Goal: Information Seeking & Learning: Learn about a topic

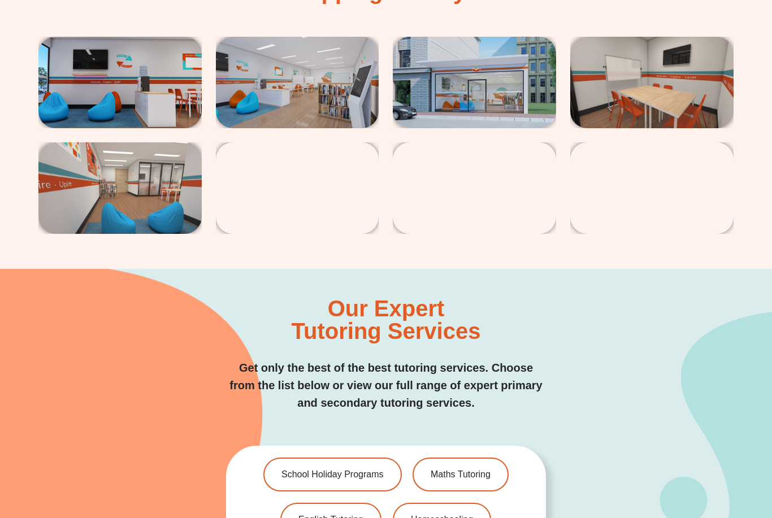
scroll to position [2037, 0]
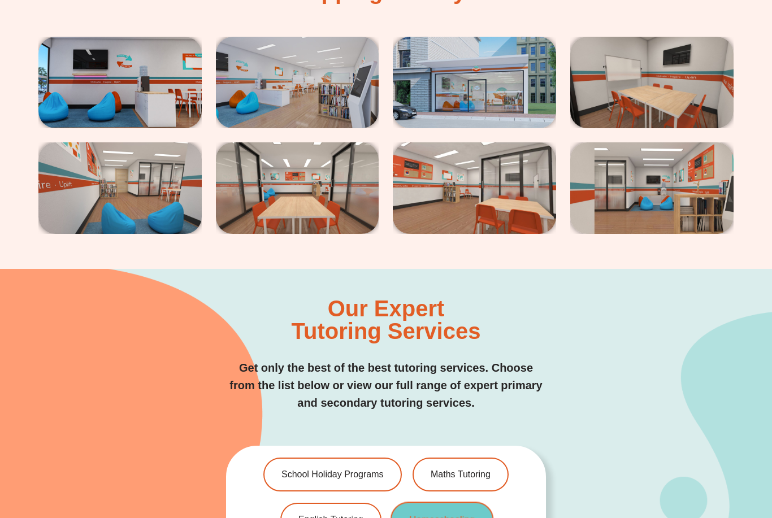
click at [458, 516] on span "Homeschooling" at bounding box center [442, 521] width 66 height 10
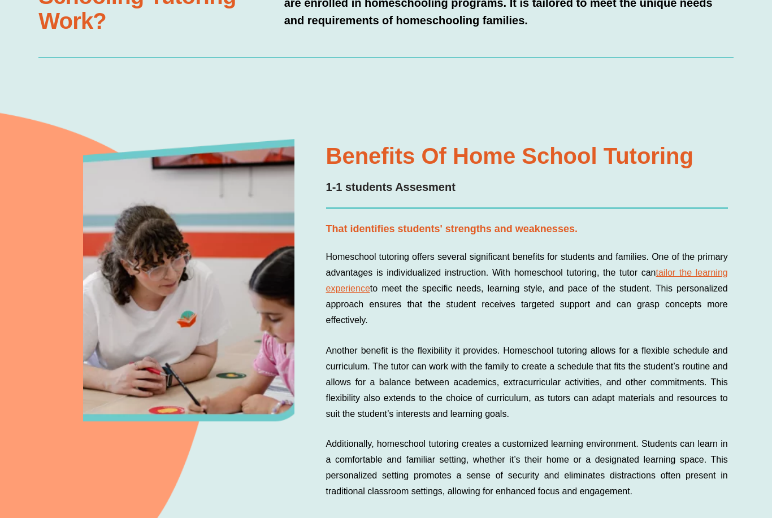
scroll to position [606, 0]
click at [742, 369] on div "Benefits of Home School Tutoring 1-1 students Assesment That identifies student…" at bounding box center [386, 375] width 772 height 541
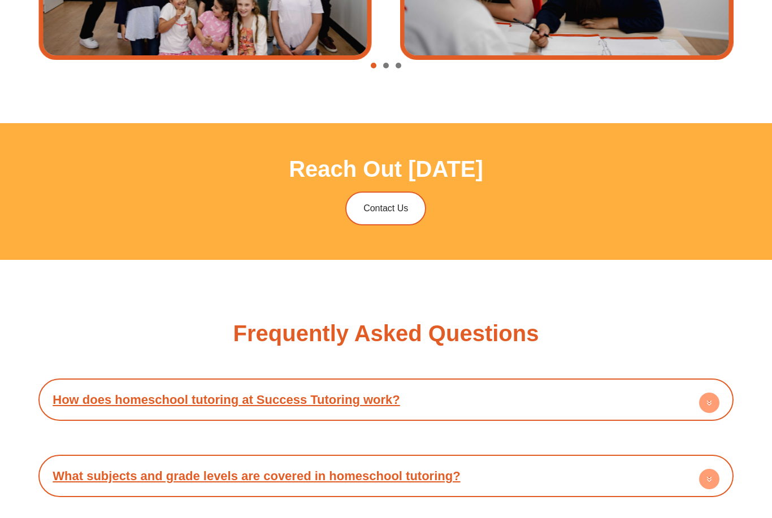
scroll to position [4286, 0]
click at [637, 384] on h4 "How does homeschool tutoring at Success Tutoring work?" at bounding box center [386, 399] width 684 height 31
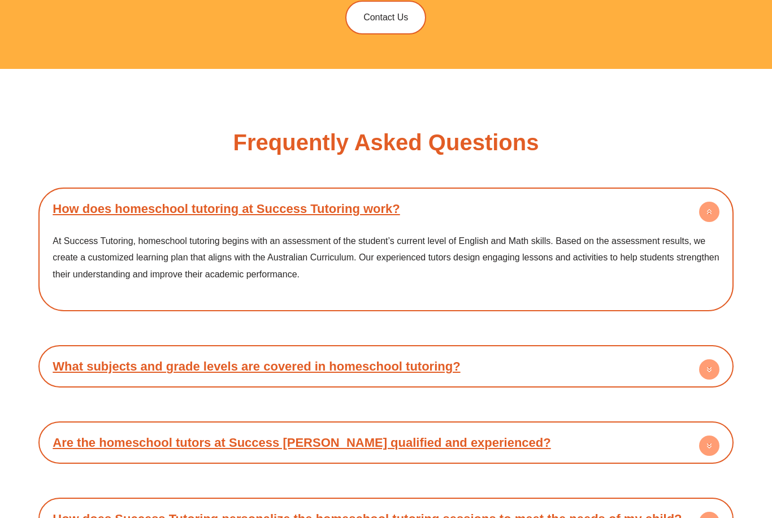
scroll to position [4477, 0]
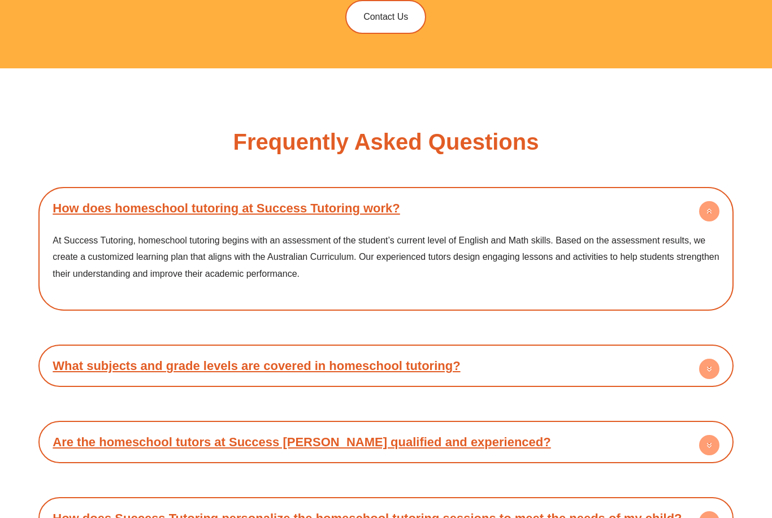
click at [585, 351] on h4 "What subjects and grade levels are covered in homeschool tutoring?" at bounding box center [386, 366] width 684 height 31
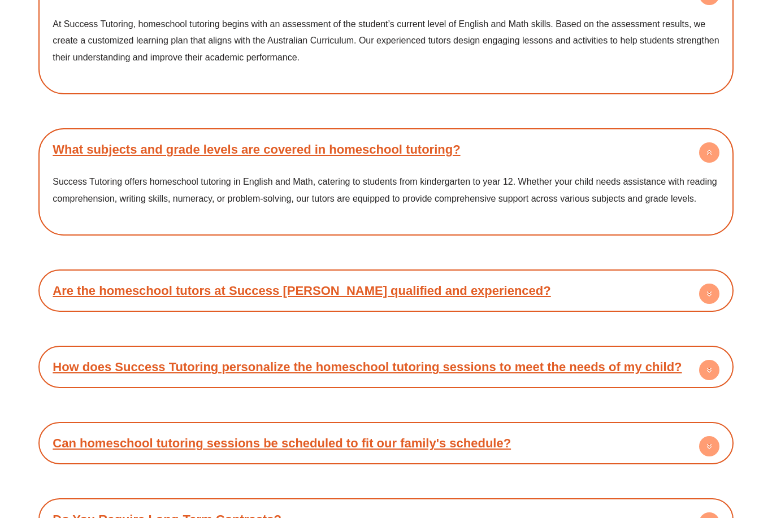
scroll to position [4695, 0]
click at [604, 275] on h4 "Are the homeschool tutors at Success [PERSON_NAME] qualified and experienced?" at bounding box center [386, 290] width 684 height 31
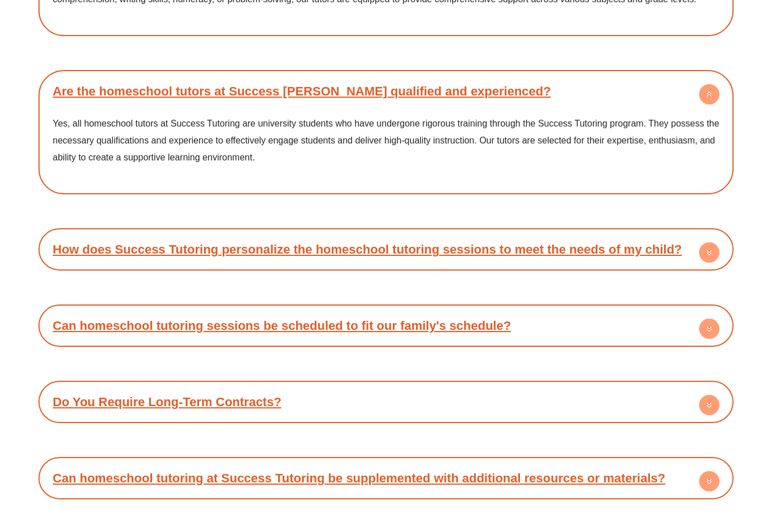
scroll to position [4894, 0]
click at [633, 243] on link "How does Success Tutoring personalize the homeschool tutoring sessions to meet …" at bounding box center [367, 250] width 629 height 14
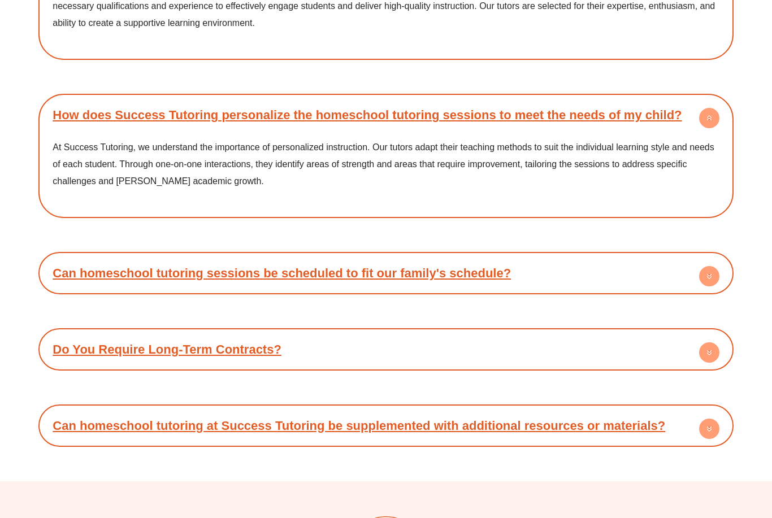
scroll to position [5028, 0]
click at [604, 258] on h4 "Can homeschool tutoring sessions be scheduled to fit our family's schedule?" at bounding box center [386, 273] width 684 height 31
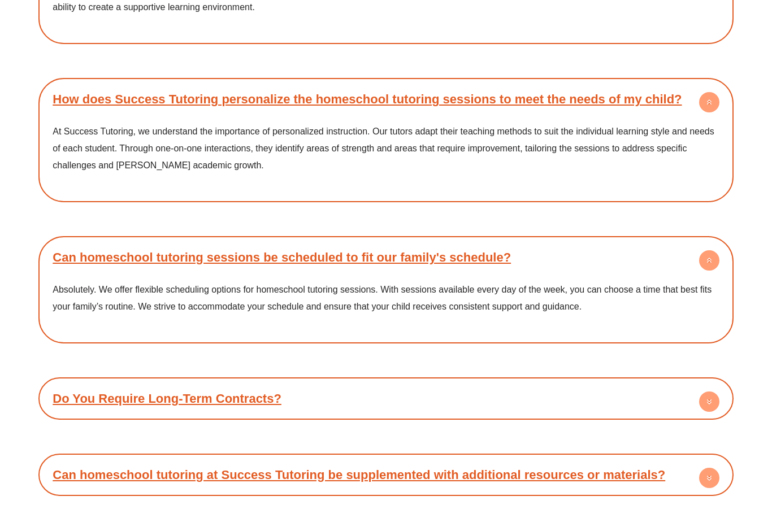
scroll to position [5044, 0]
click at [522, 383] on h4 "Do You Require Long-Term Contracts?" at bounding box center [386, 398] width 684 height 31
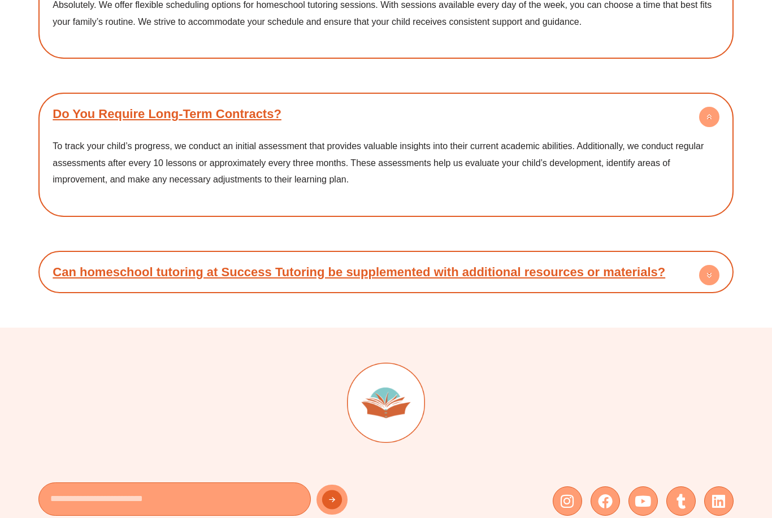
scroll to position [5330, 0]
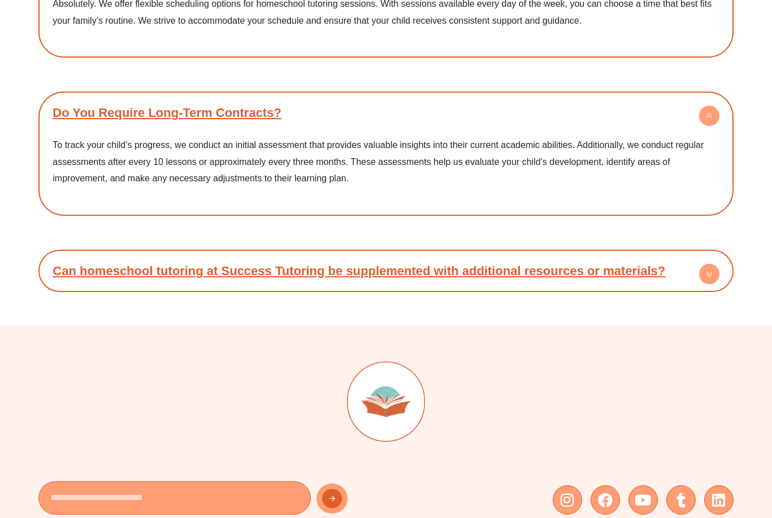
click at [604, 265] on link "Can homeschool tutoring at Success Tutoring be supplemented with additional res…" at bounding box center [359, 272] width 613 height 14
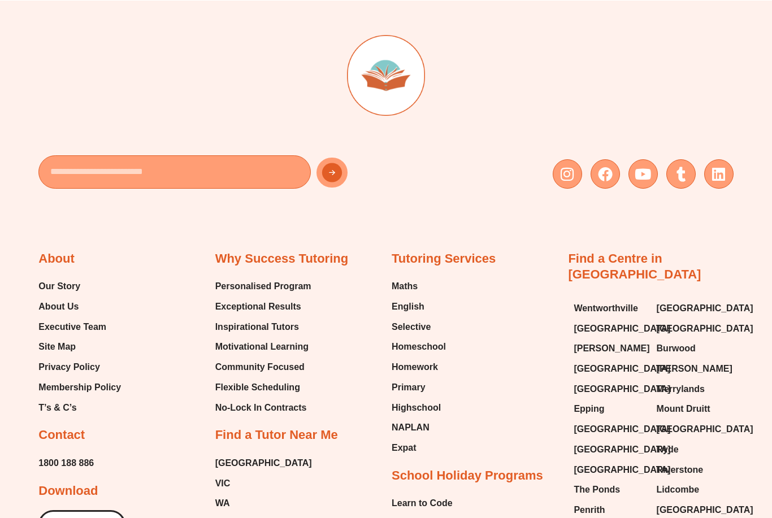
scroll to position [5771, 0]
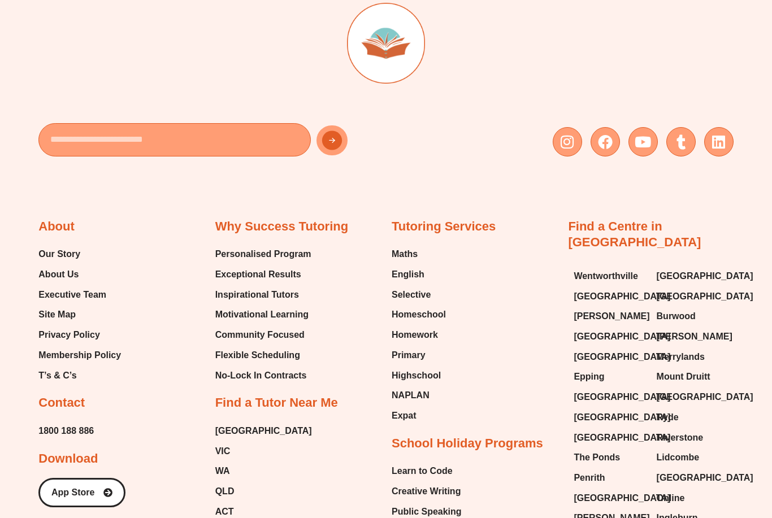
click at [531, 387] on div "Tutoring Services Maths English Selective Homeschool Homework Primary Highschoo…" at bounding box center [474, 526] width 165 height 614
click at [597, 369] on span "Epping" at bounding box center [589, 377] width 31 height 17
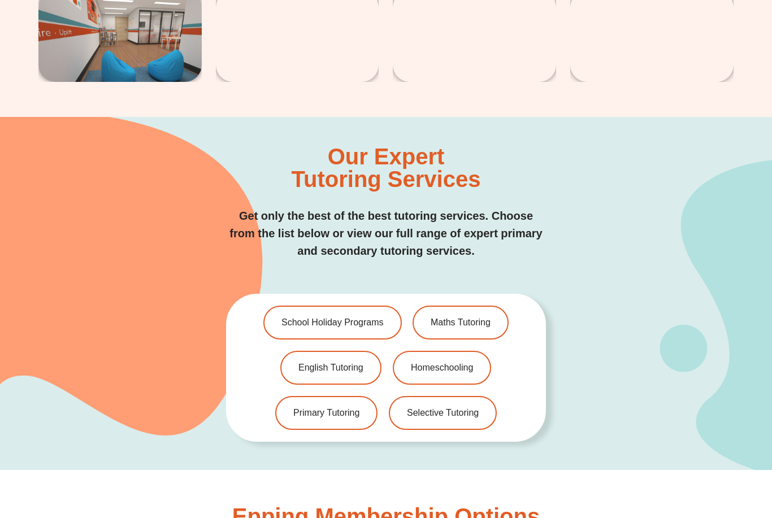
scroll to position [2190, 0]
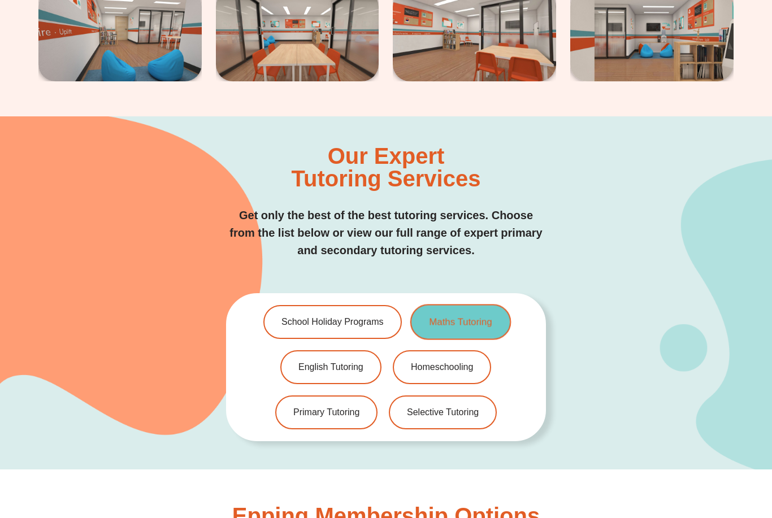
click at [479, 318] on span "Maths Tutoring" at bounding box center [461, 323] width 63 height 10
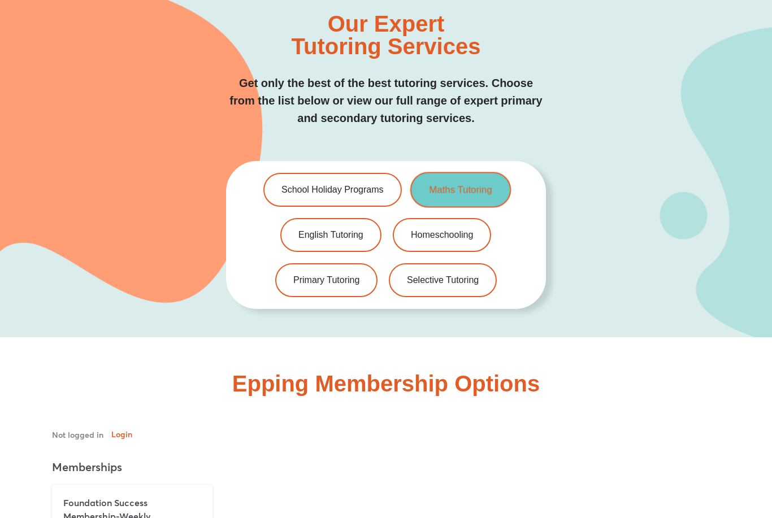
scroll to position [2321, 0]
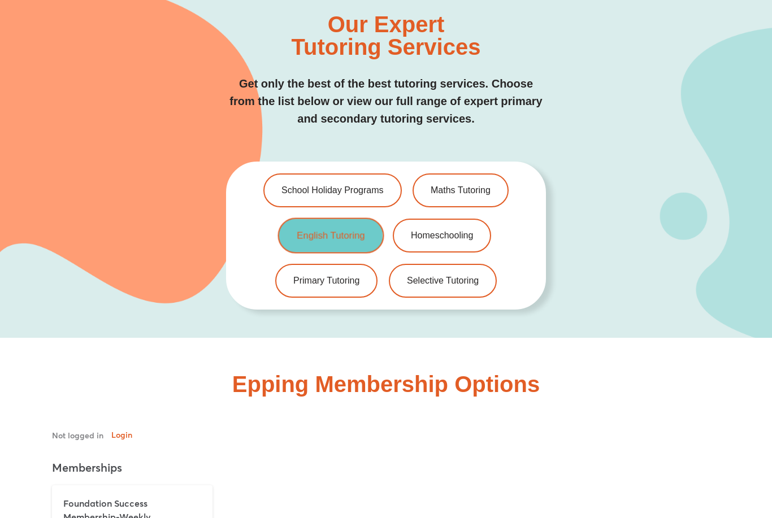
click at [344, 232] on span "English Tutoring" at bounding box center [331, 237] width 68 height 10
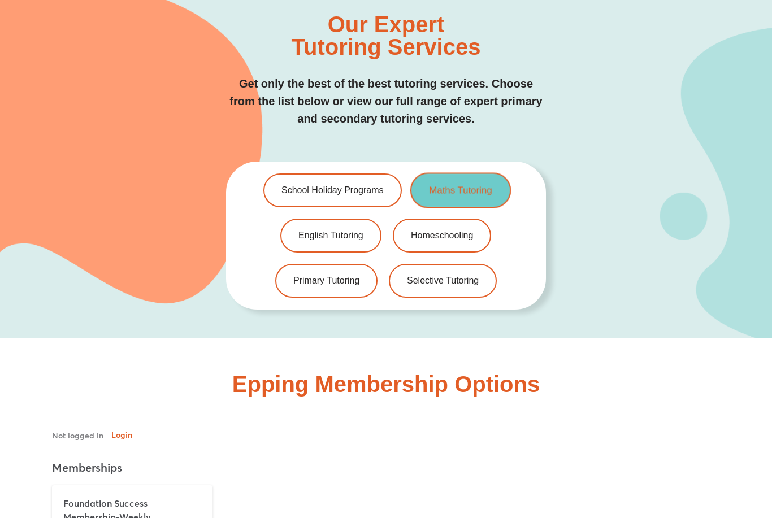
click at [445, 186] on span "Maths Tutoring" at bounding box center [461, 191] width 63 height 10
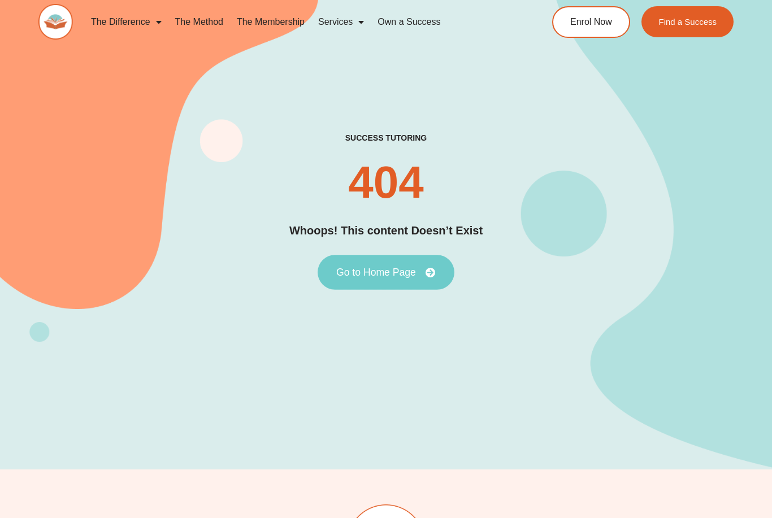
click at [387, 278] on span "Go to Home Page" at bounding box center [376, 273] width 80 height 10
